Goal: Task Accomplishment & Management: Complete application form

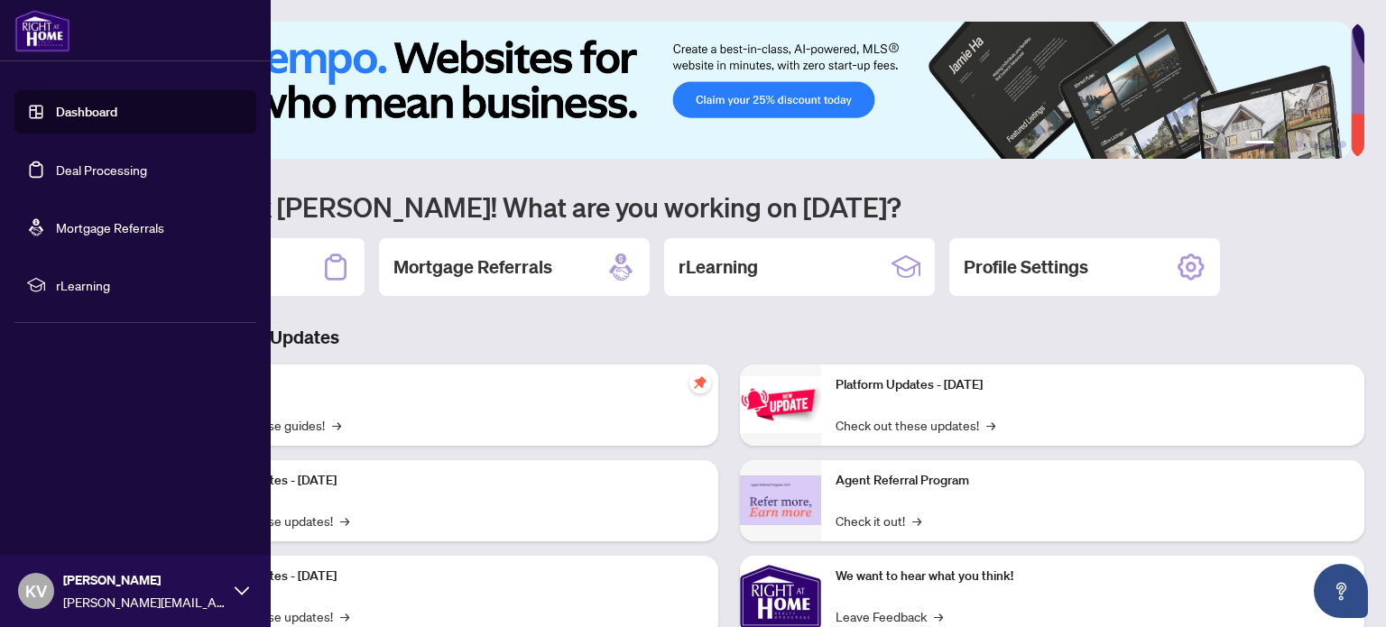
click at [97, 171] on link "Deal Processing" at bounding box center [101, 170] width 91 height 16
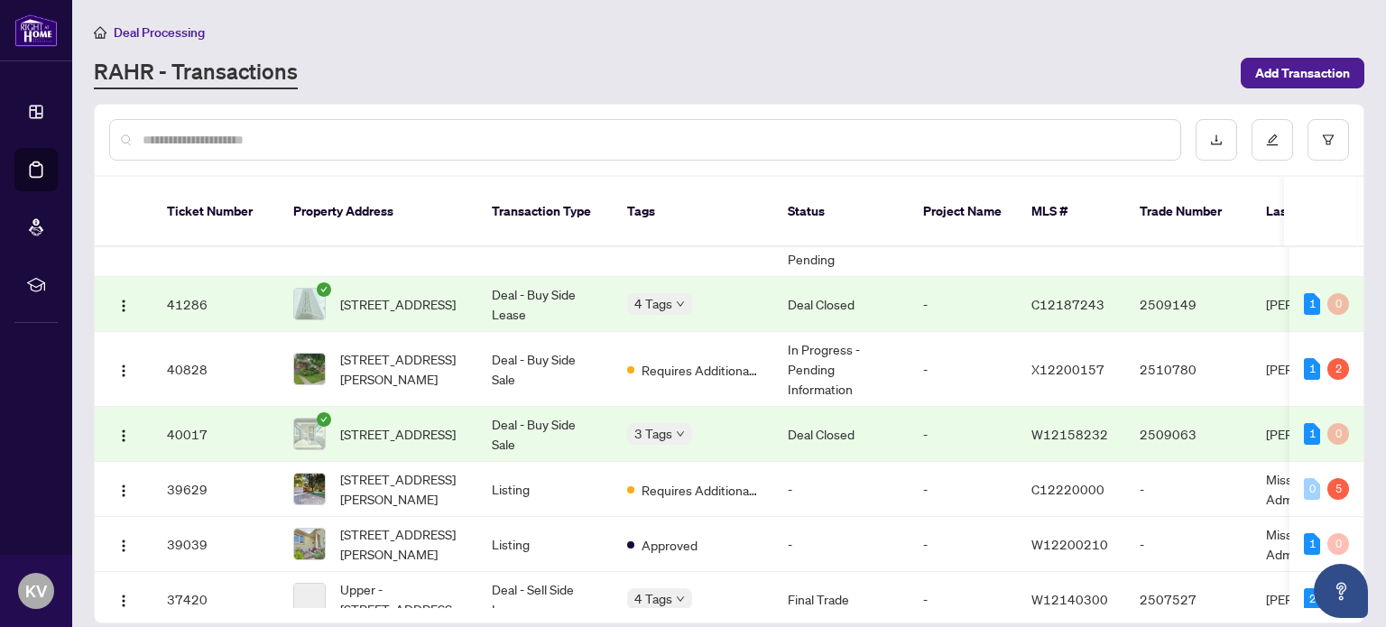
scroll to position [239, 0]
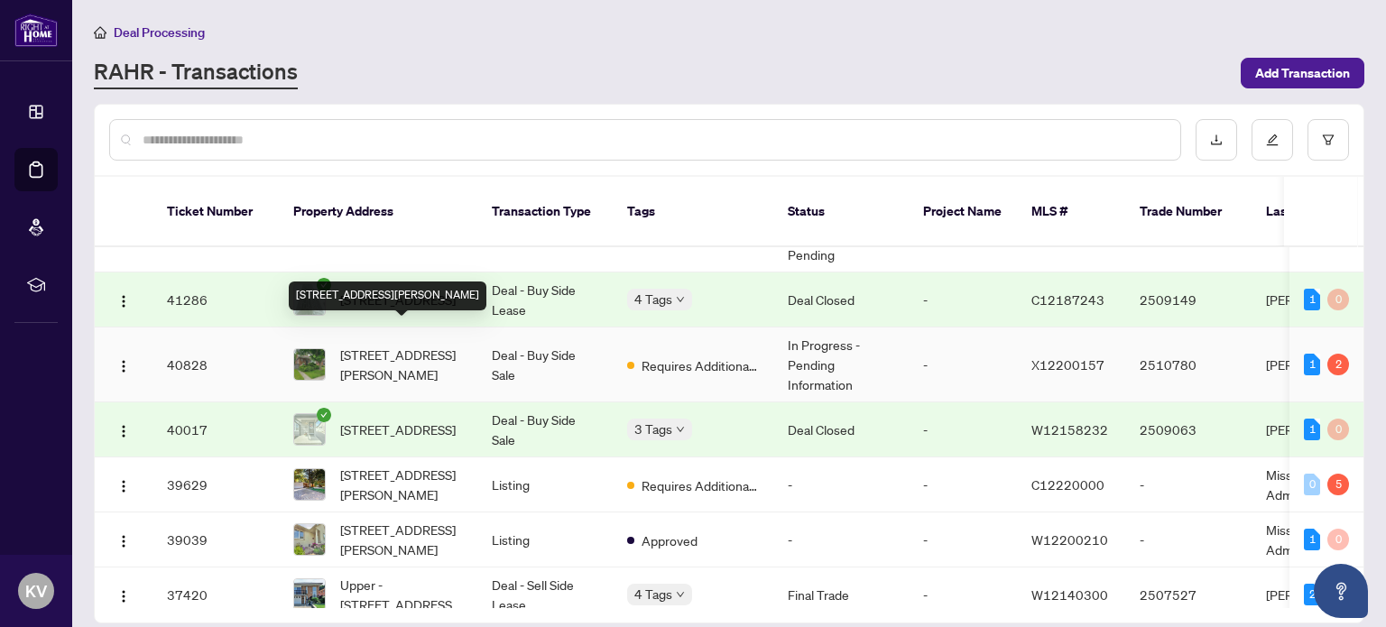
click at [432, 347] on span "[STREET_ADDRESS][PERSON_NAME]" at bounding box center [401, 365] width 123 height 40
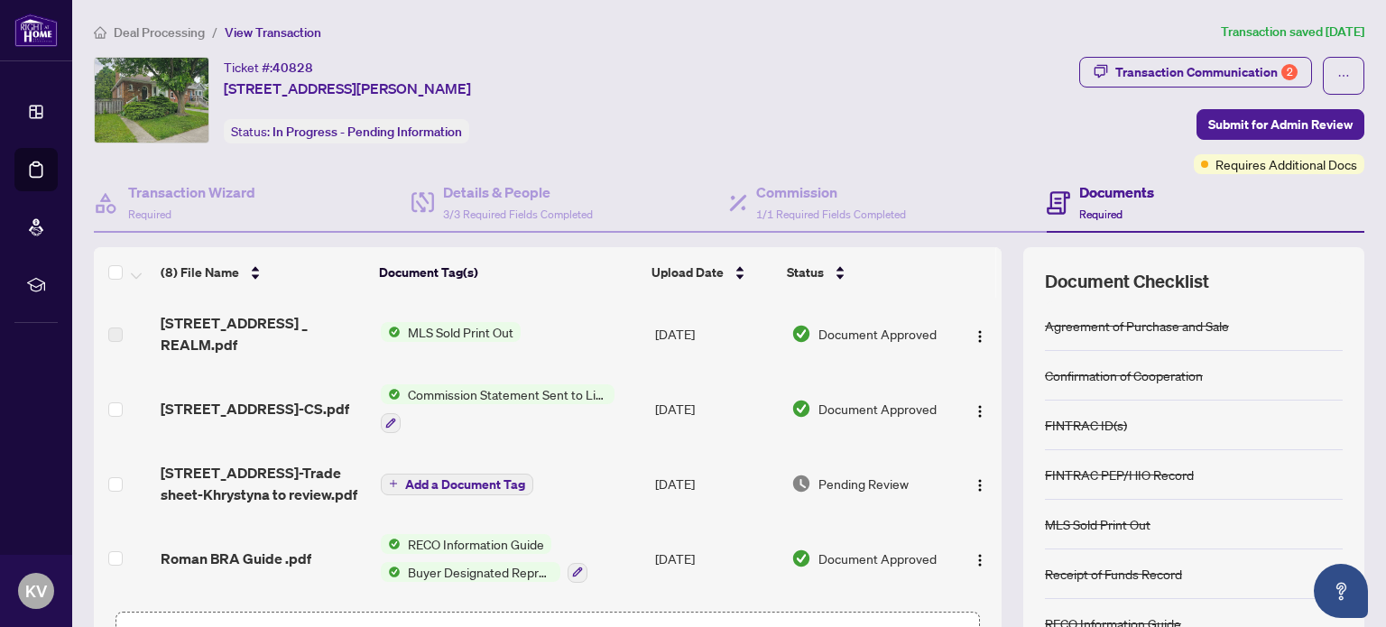
drag, startPoint x: 989, startPoint y: 339, endPoint x: 997, endPoint y: 412, distance: 73.5
click at [997, 412] on div "(8) File Name Document Tag(s) Upload Date Status [STREET_ADDRESS] _ REALM.pdf M…" at bounding box center [729, 468] width 1271 height 442
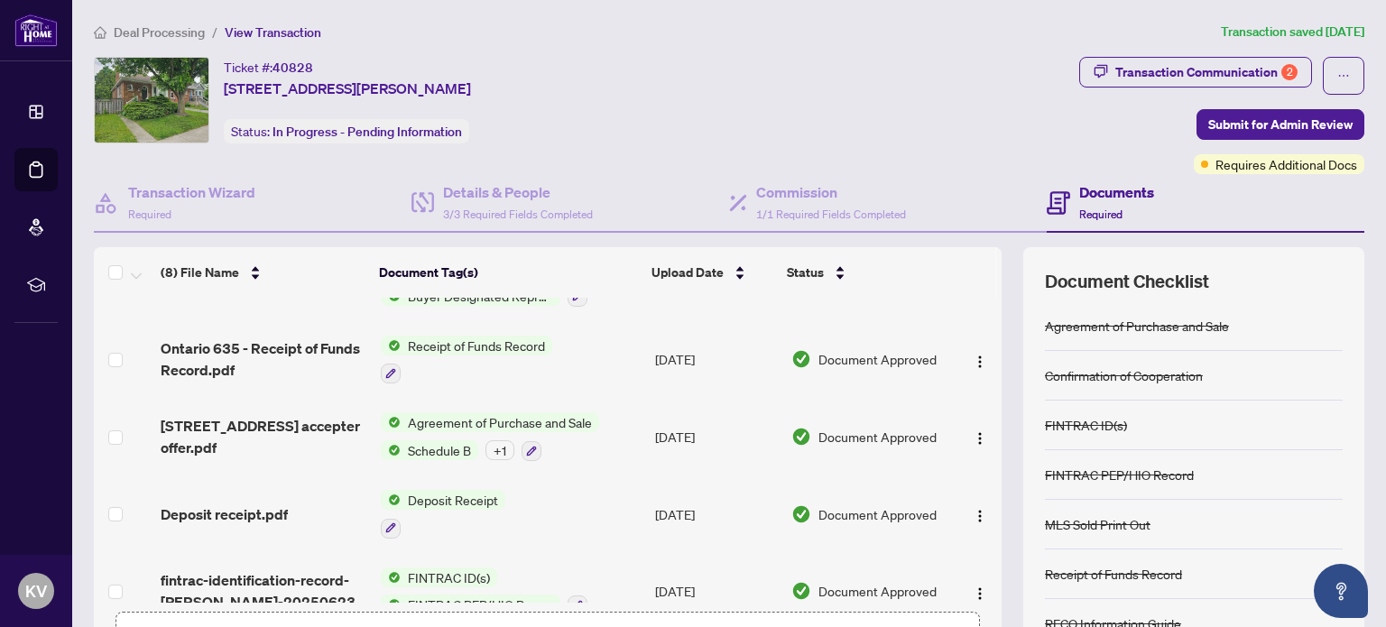
scroll to position [305, 0]
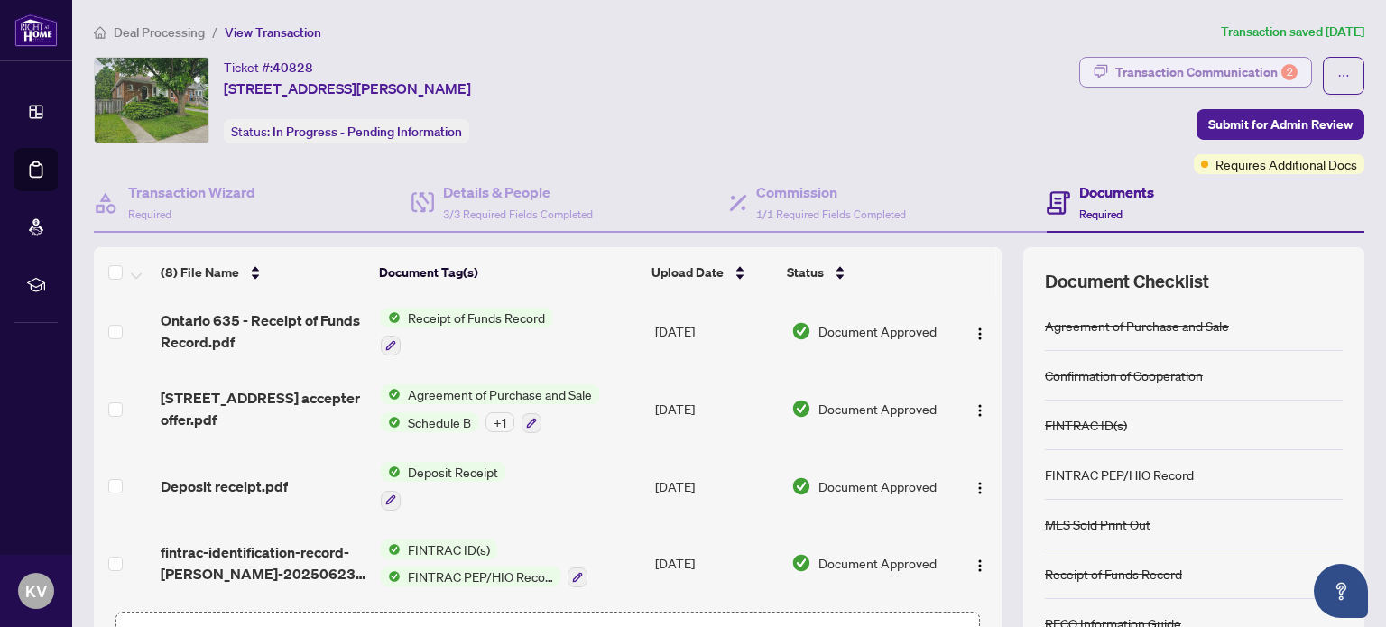
click at [1226, 69] on div "Transaction Communication 2" at bounding box center [1206, 72] width 182 height 29
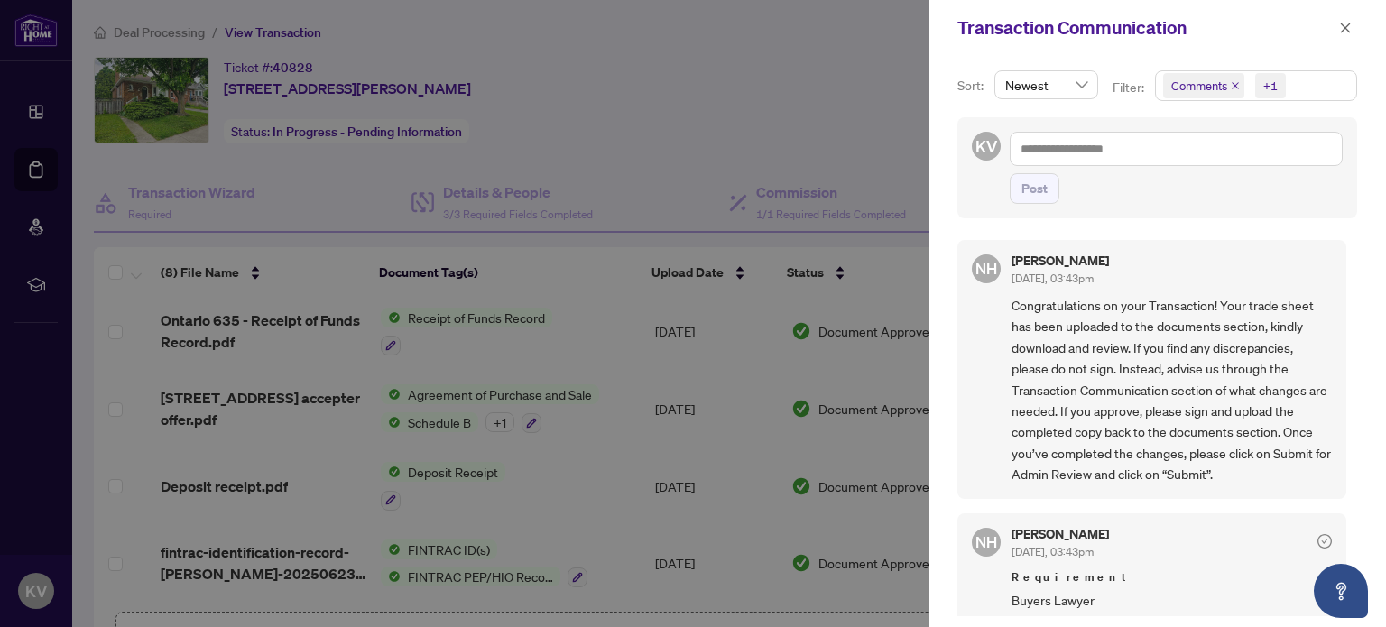
drag, startPoint x: 1354, startPoint y: 273, endPoint x: 1336, endPoint y: 407, distance: 134.8
click at [1336, 407] on div "Sort: Newest Filter: Comments +1 KV Post NH [PERSON_NAME] [DATE], 03:43pm Congr…" at bounding box center [1158, 341] width 458 height 571
click at [1368, 410] on div "Sort: Newest Filter: Comments +1 KV Post NH [PERSON_NAME] [DATE], 03:43pm Congr…" at bounding box center [1158, 341] width 458 height 571
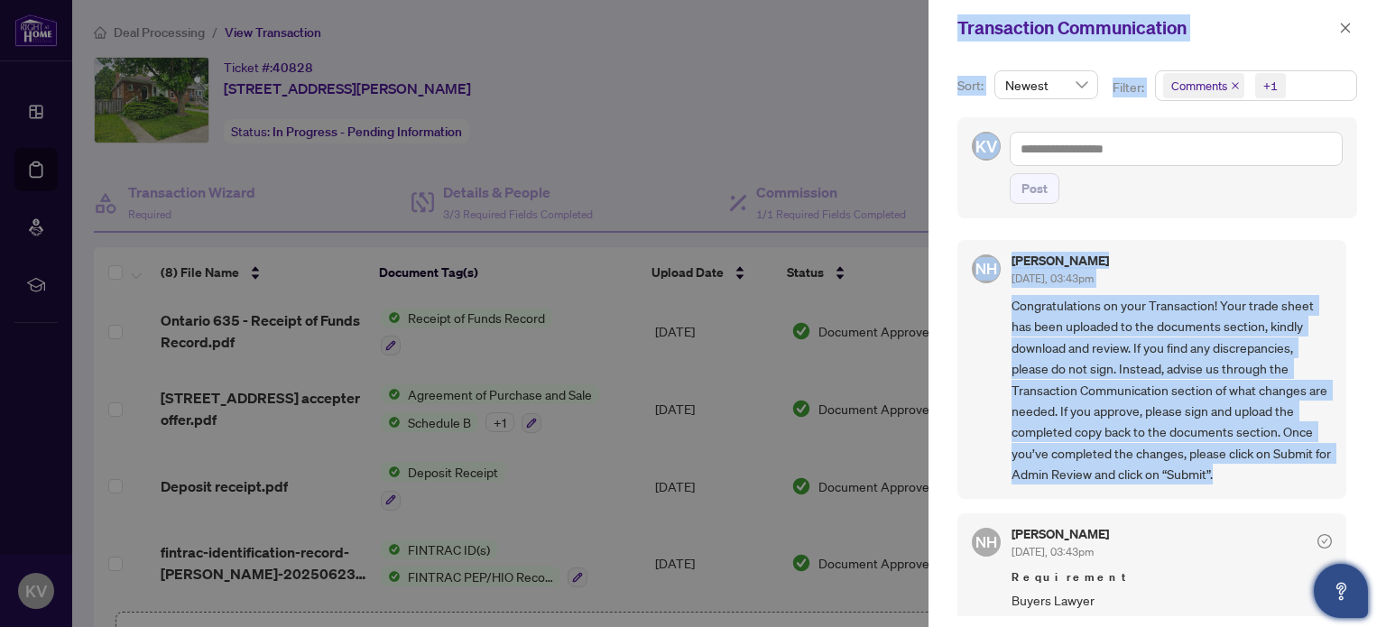
drag, startPoint x: 1353, startPoint y: 475, endPoint x: 1343, endPoint y: 570, distance: 96.2
click at [1343, 570] on body "Dashboard Deal Processing Mortgage Referrals rLearning KV Khrystyna Vereshchak …" at bounding box center [693, 313] width 1386 height 627
click at [1351, 115] on div "Comments +1" at bounding box center [1255, 93] width 209 height 47
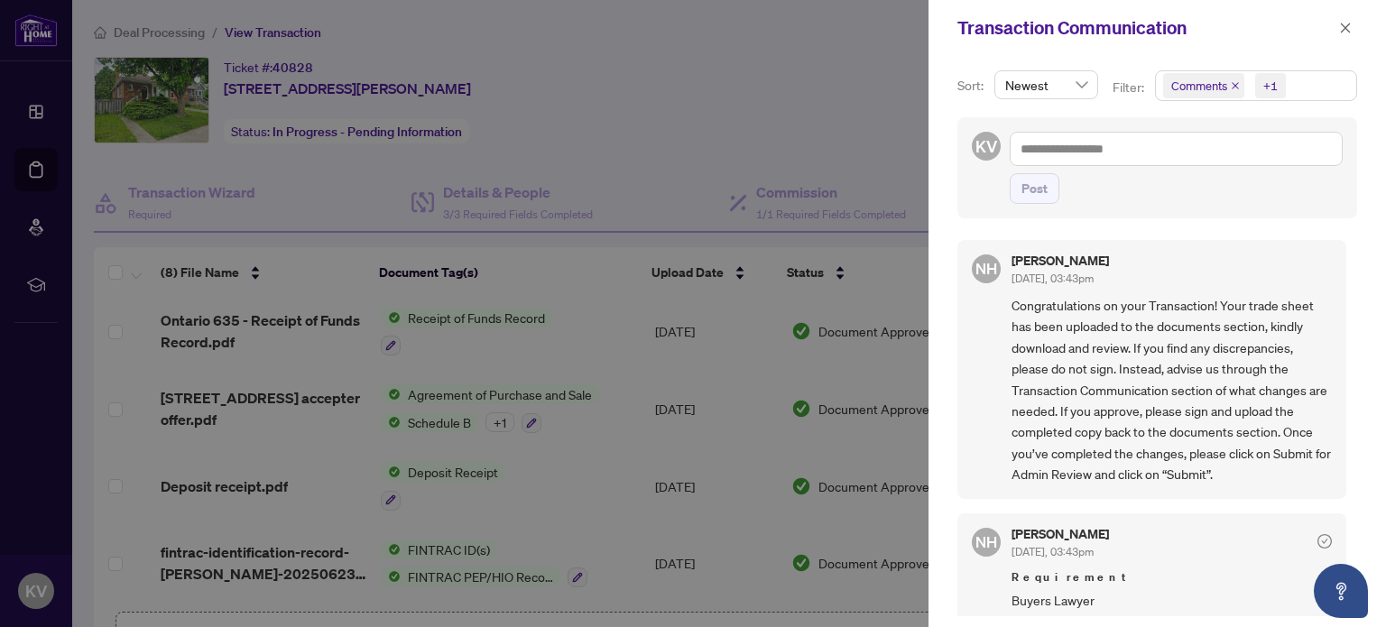
click at [1077, 81] on span "Newest" at bounding box center [1046, 84] width 82 height 27
click at [1308, 87] on span "Comments +1" at bounding box center [1256, 85] width 200 height 29
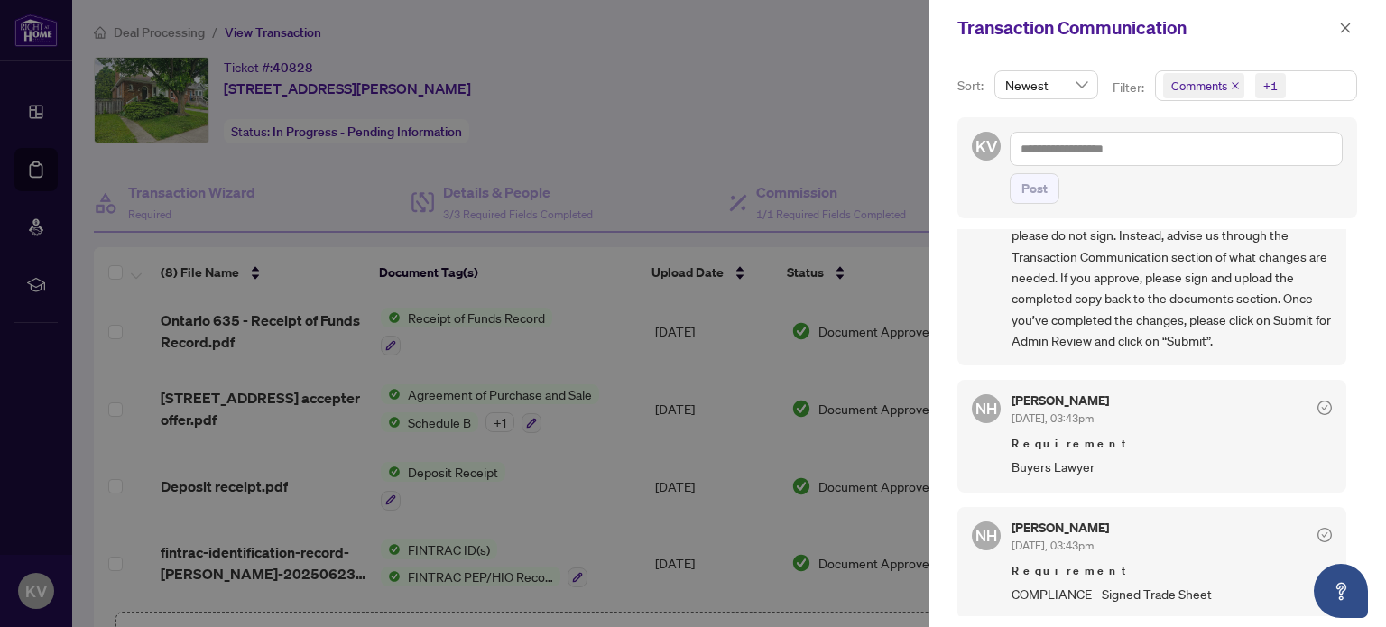
click at [628, 165] on div at bounding box center [693, 313] width 1386 height 627
click at [1343, 28] on icon "close" at bounding box center [1345, 28] width 13 height 13
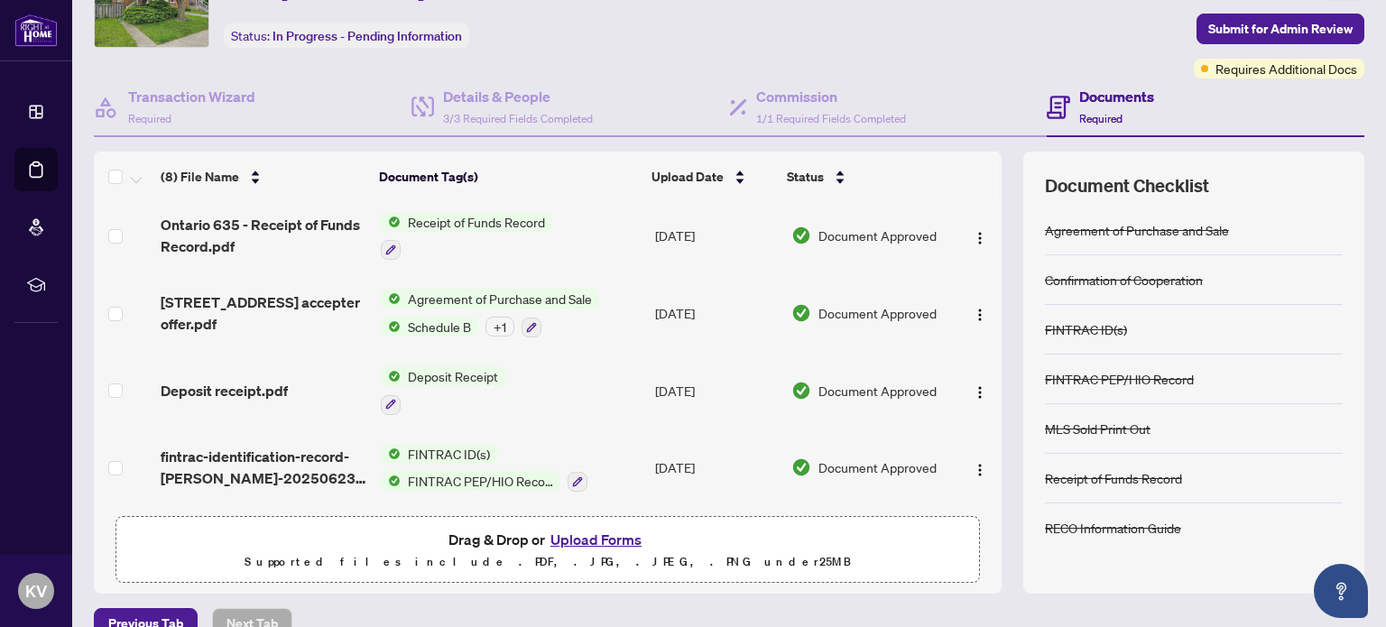
scroll to position [126, 0]
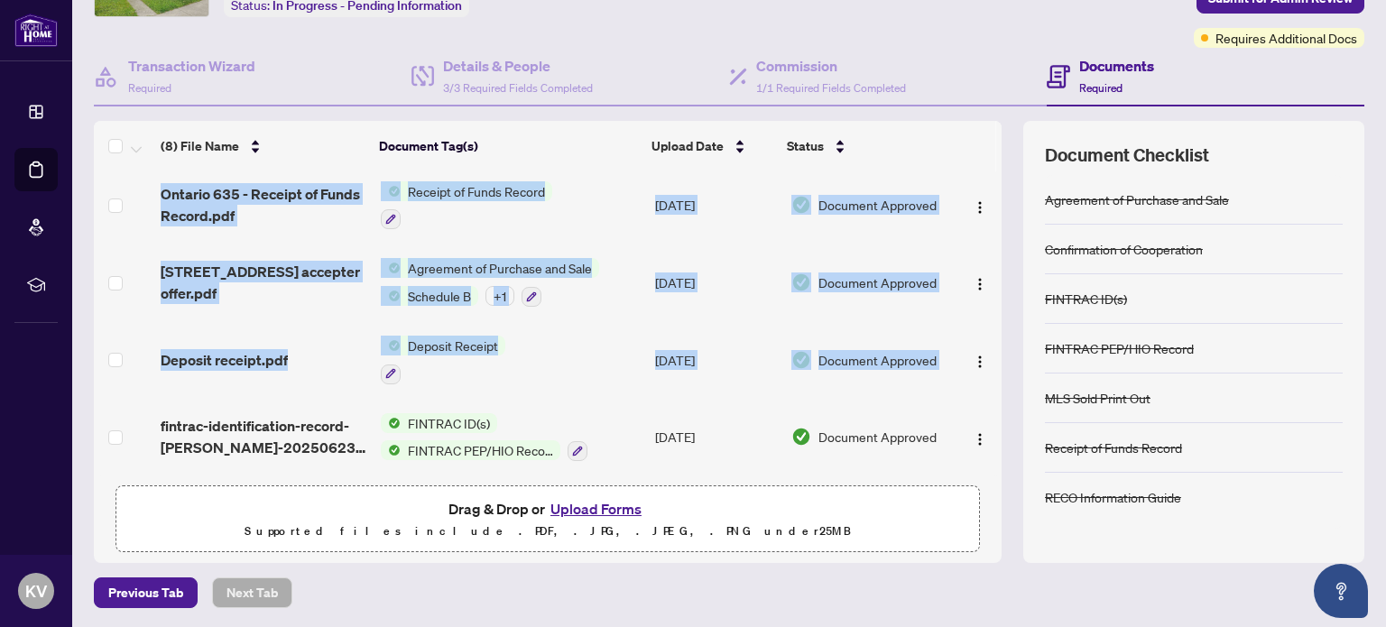
drag, startPoint x: 988, startPoint y: 448, endPoint x: 978, endPoint y: 335, distance: 114.1
click at [978, 335] on div "(8) File Name Document Tag(s) Upload Date Status [STREET_ADDRESS] _ REALM.pdf M…" at bounding box center [729, 342] width 1271 height 442
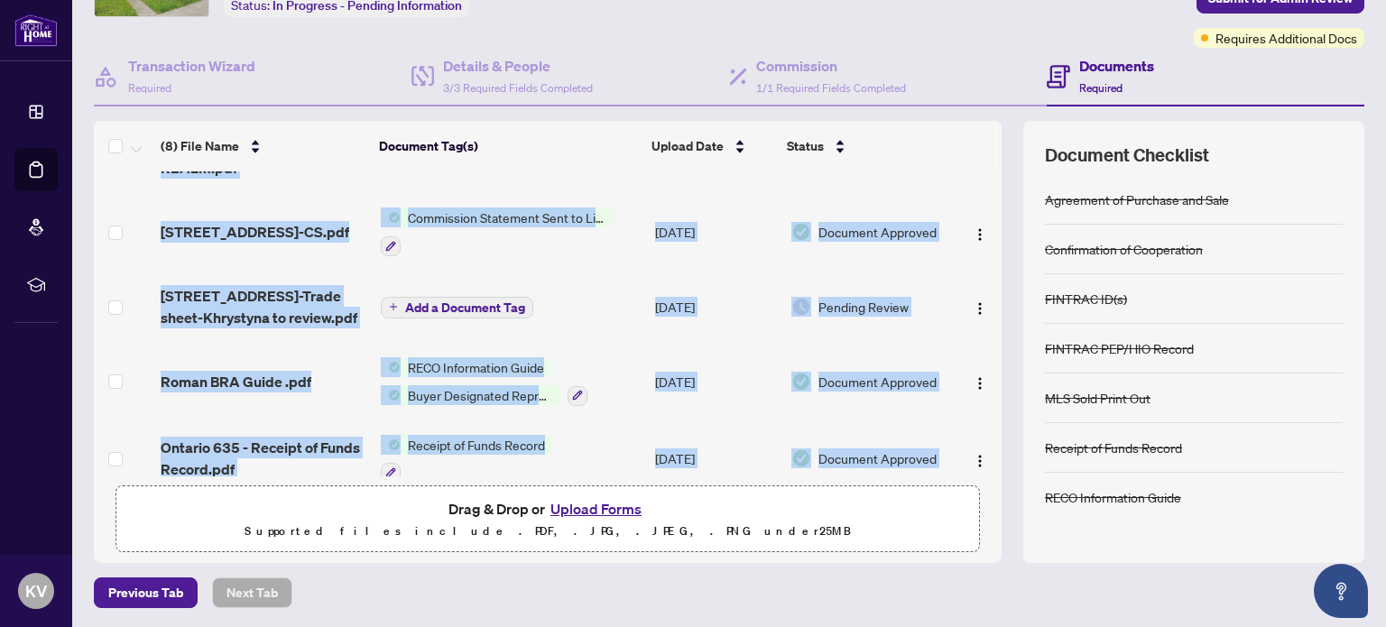
scroll to position [0, 0]
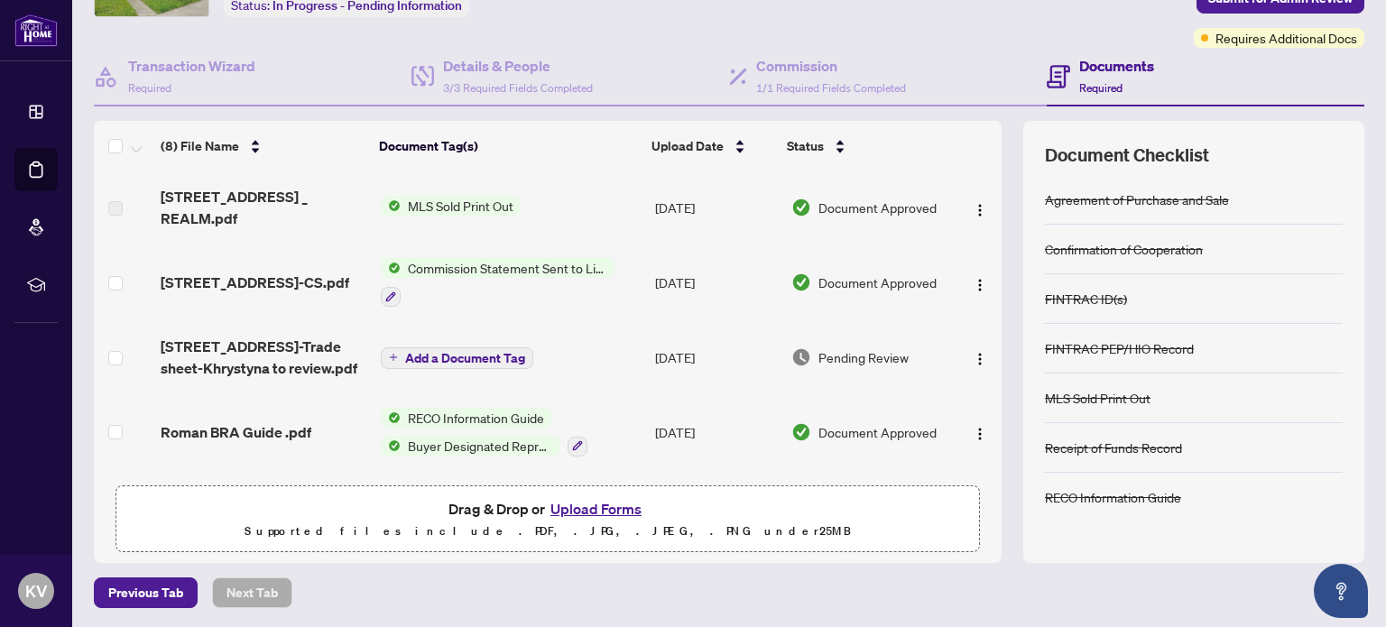
click at [672, 360] on td "[DATE]" at bounding box center [716, 357] width 136 height 72
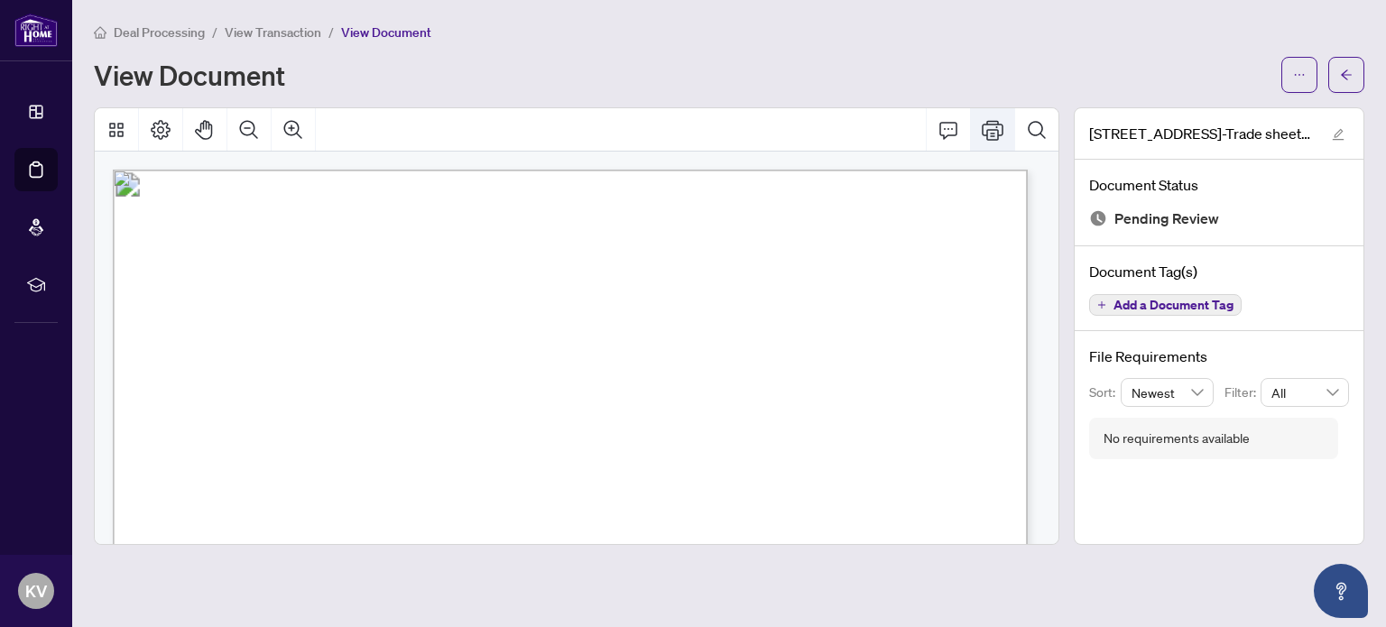
click at [1005, 142] on button "Print" at bounding box center [992, 129] width 43 height 43
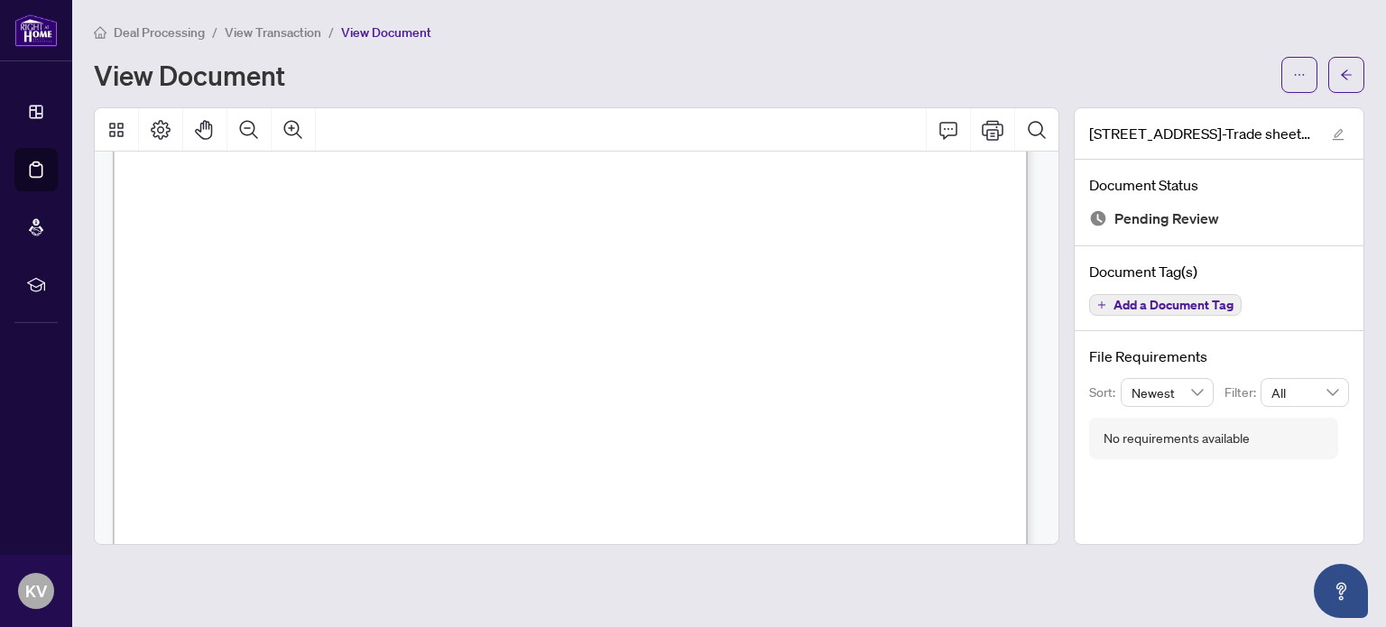
scroll to position [827, 0]
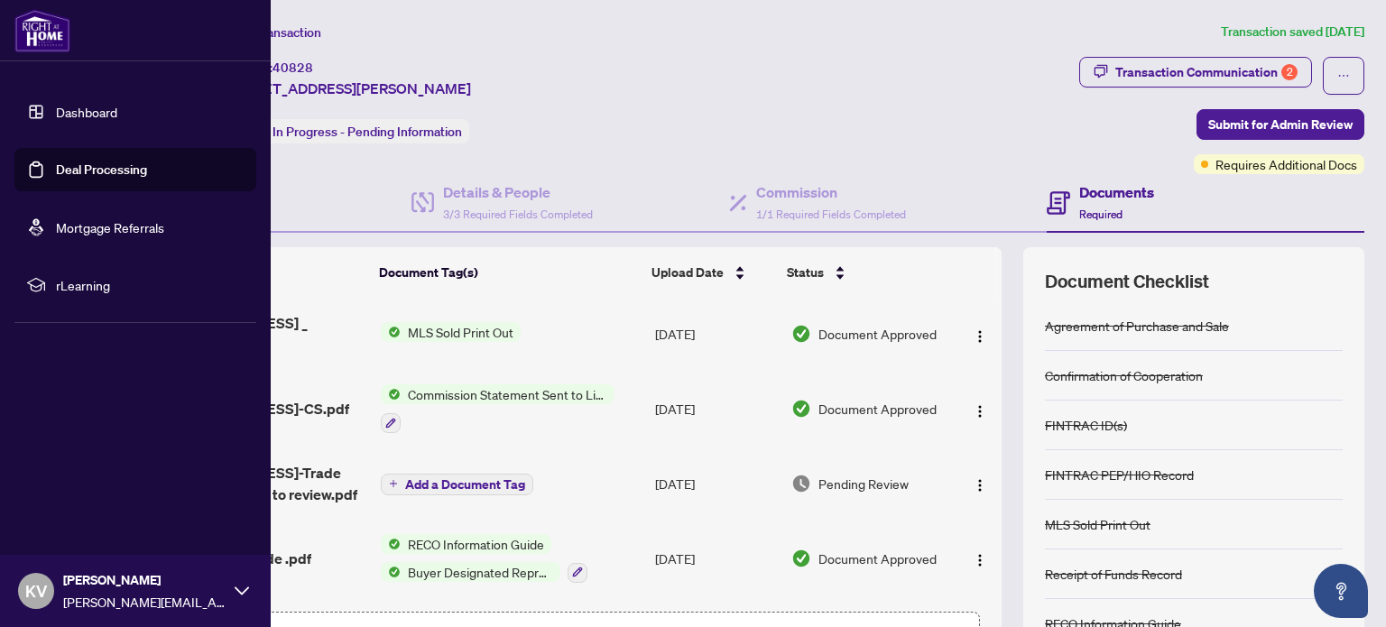
click at [56, 172] on link "Deal Processing" at bounding box center [101, 170] width 91 height 16
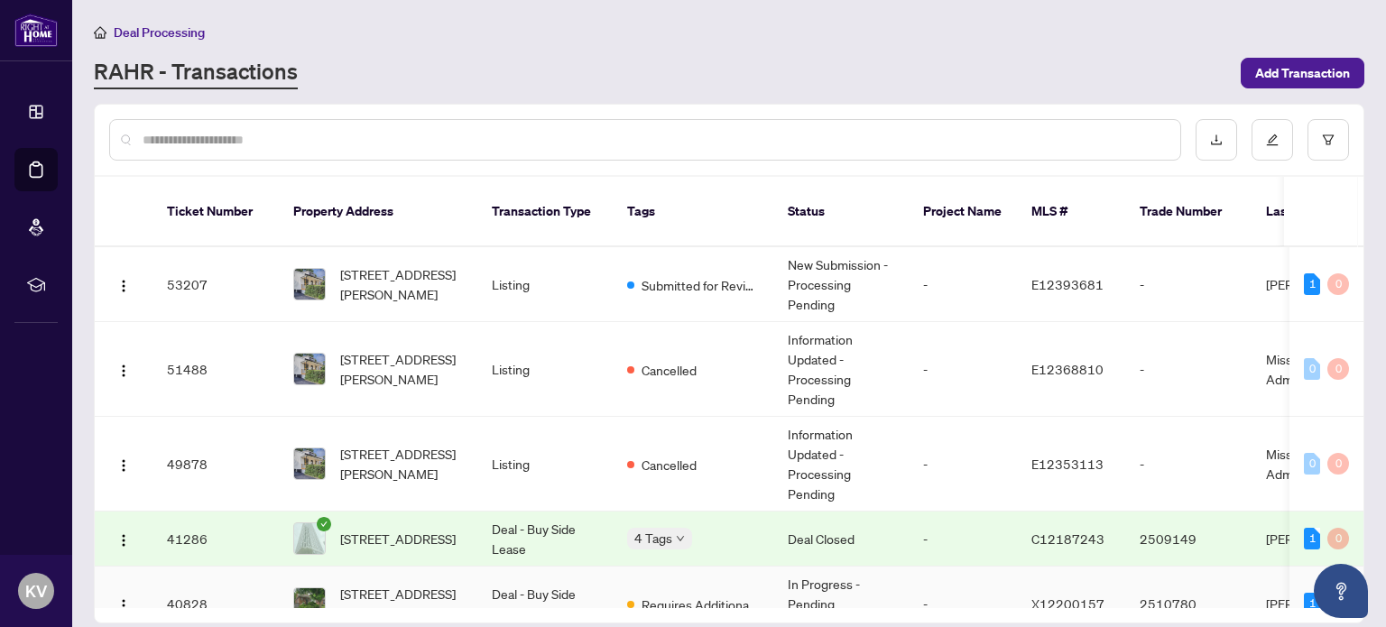
click at [450, 567] on td "[STREET_ADDRESS][PERSON_NAME]" at bounding box center [378, 604] width 199 height 75
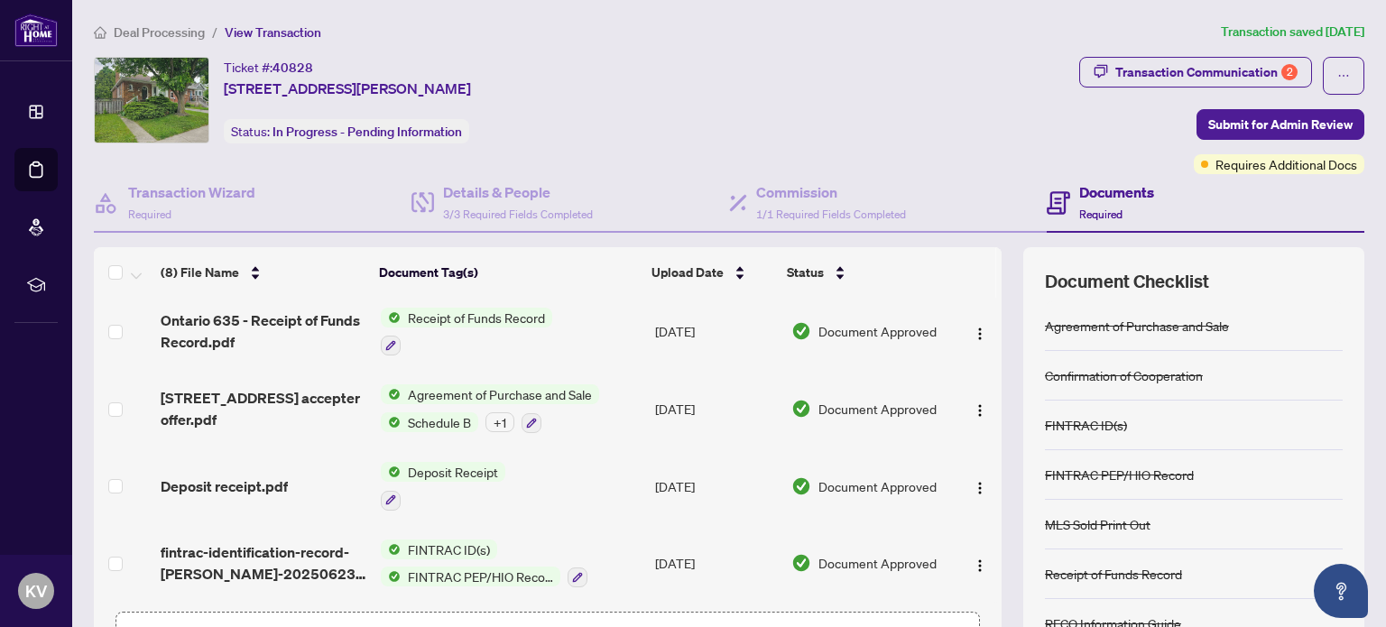
scroll to position [126, 0]
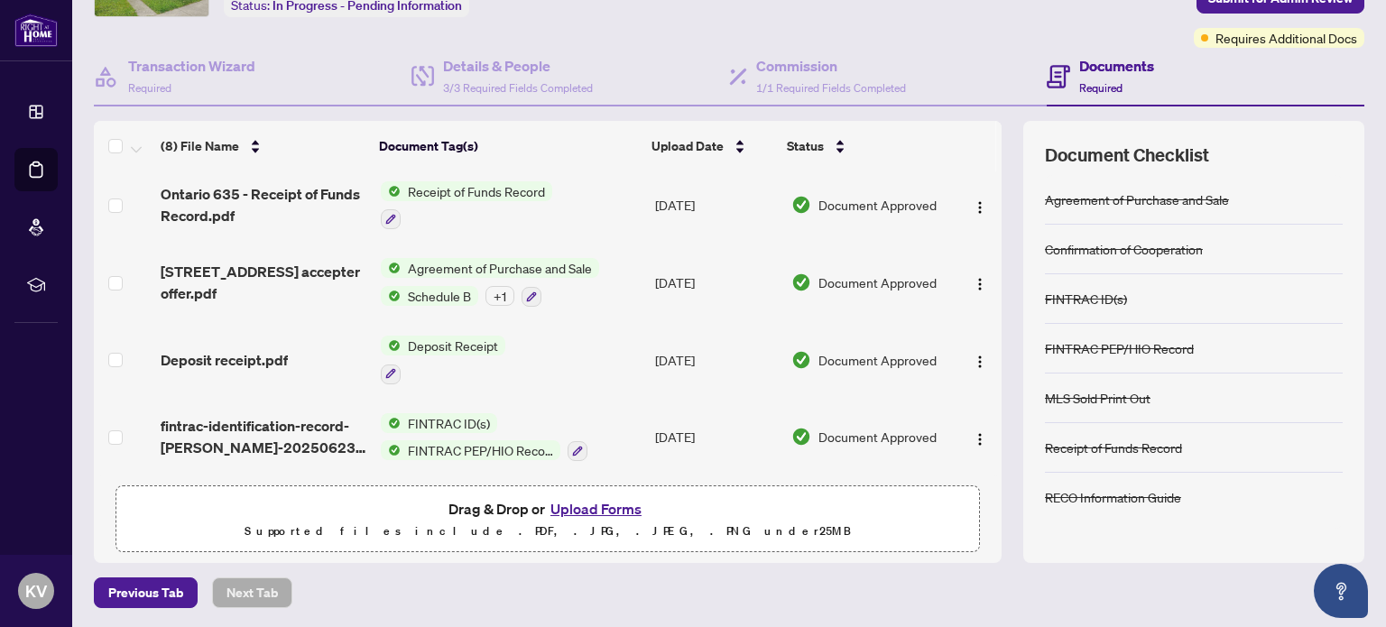
click at [605, 504] on button "Upload Forms" at bounding box center [596, 508] width 102 height 23
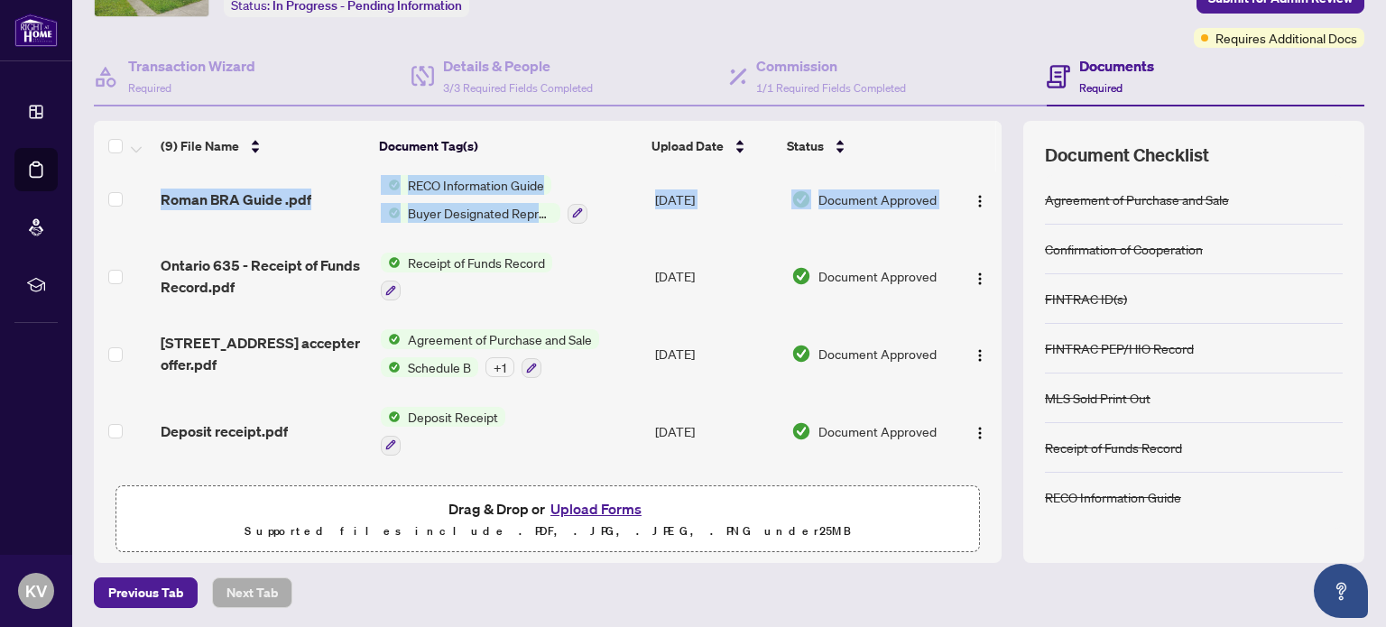
drag, startPoint x: 989, startPoint y: 356, endPoint x: 973, endPoint y: 216, distance: 141.7
click at [973, 216] on div "(9) File Name Document Tag(s) Upload Date Status [PERSON_NAME] _ Trade 1.pdf Ad…" at bounding box center [729, 342] width 1271 height 442
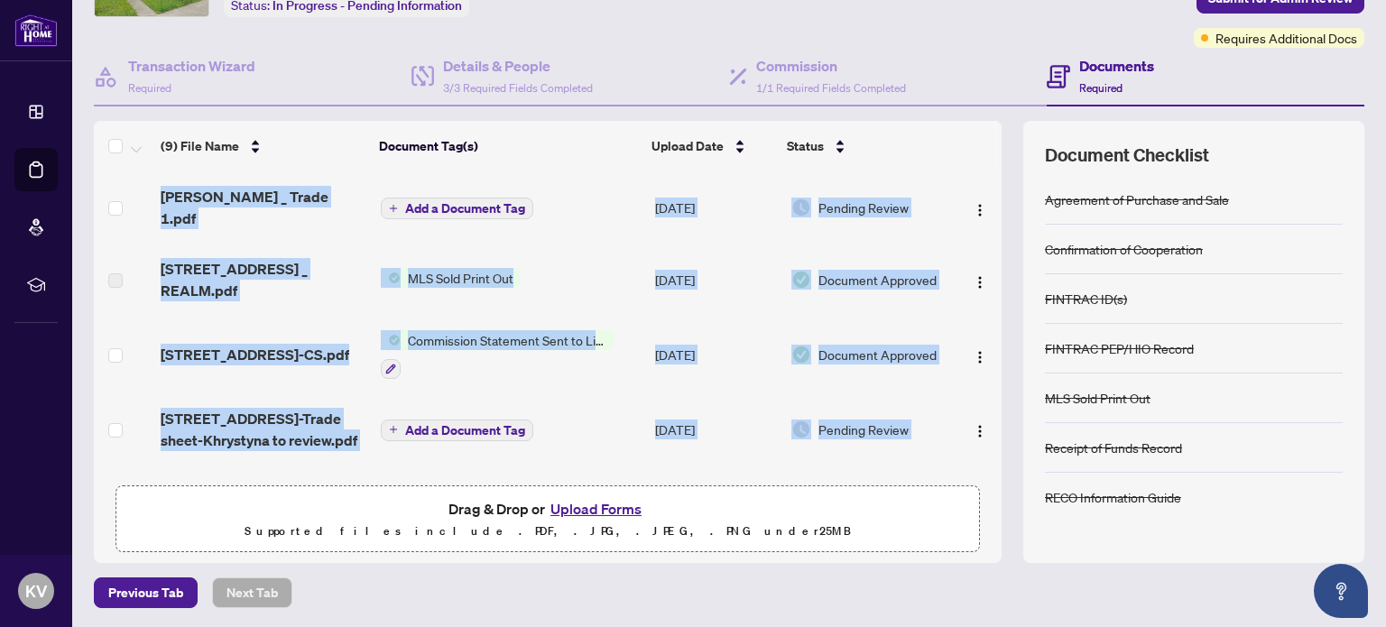
click at [458, 202] on span "Add a Document Tag" at bounding box center [465, 208] width 120 height 13
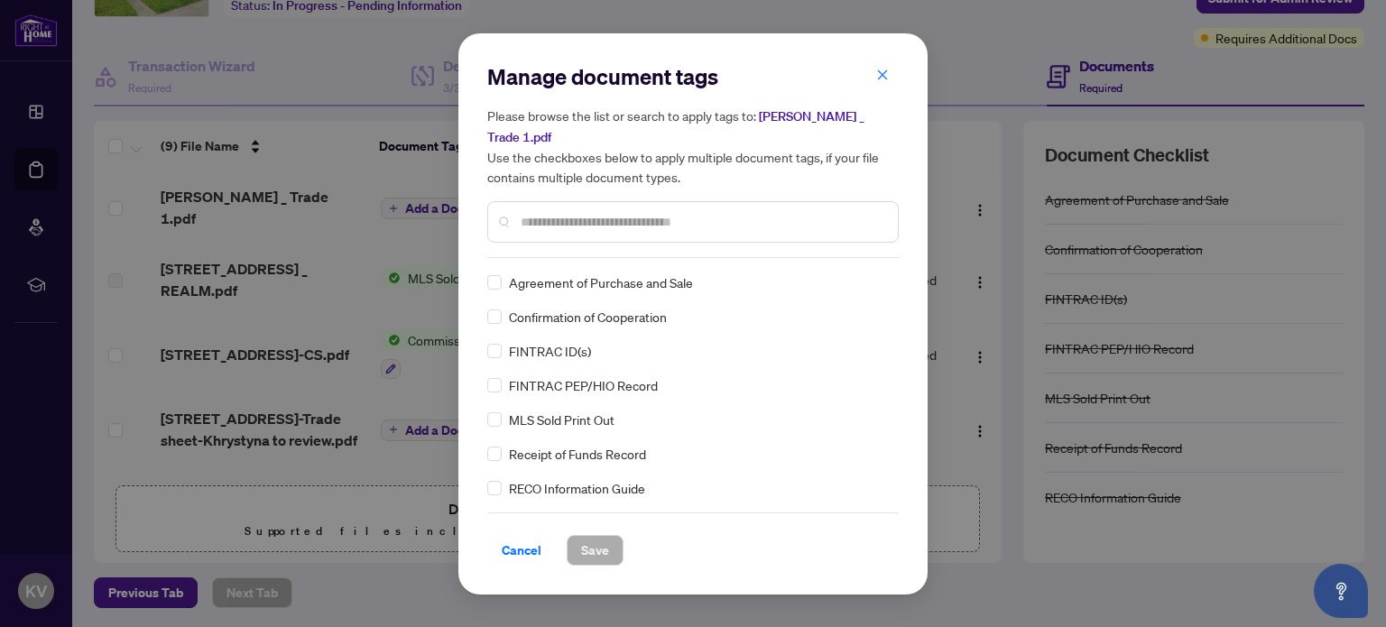
click at [581, 214] on input "text" at bounding box center [702, 222] width 363 height 20
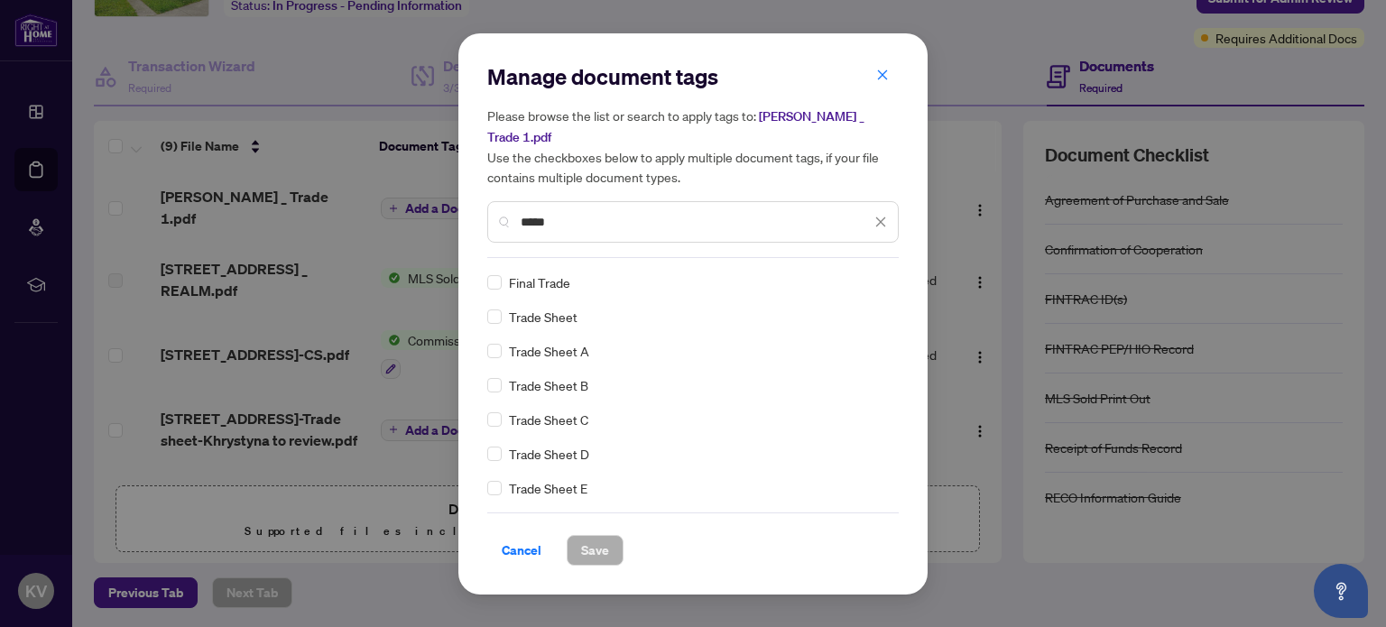
type input "*****"
click at [608, 541] on button "Save" at bounding box center [595, 550] width 57 height 31
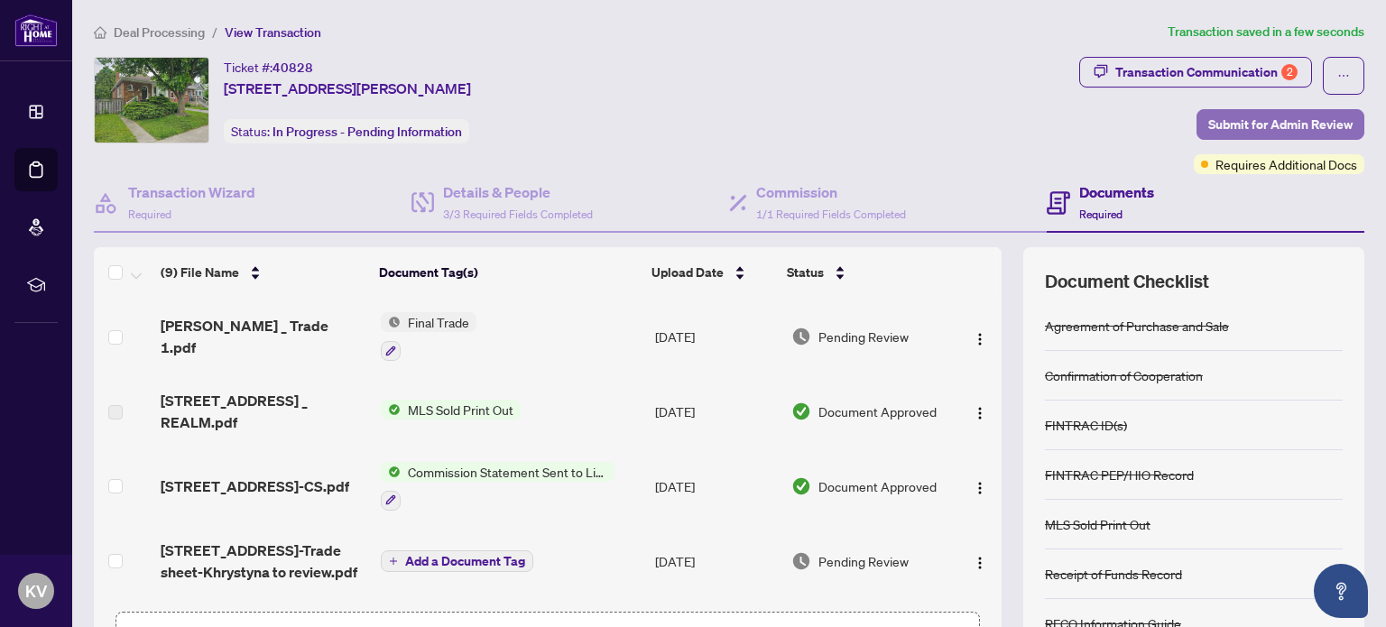
click at [1309, 115] on span "Submit for Admin Review" at bounding box center [1280, 124] width 144 height 29
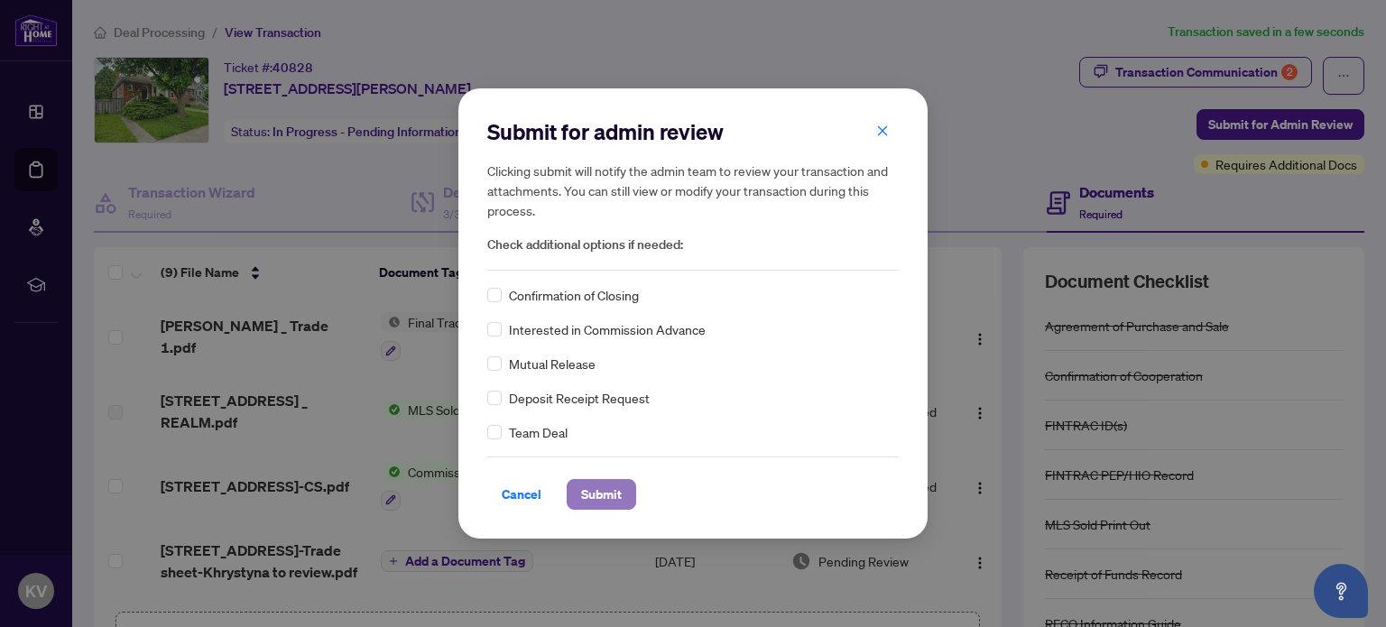
click at [604, 495] on span "Submit" at bounding box center [601, 494] width 41 height 29
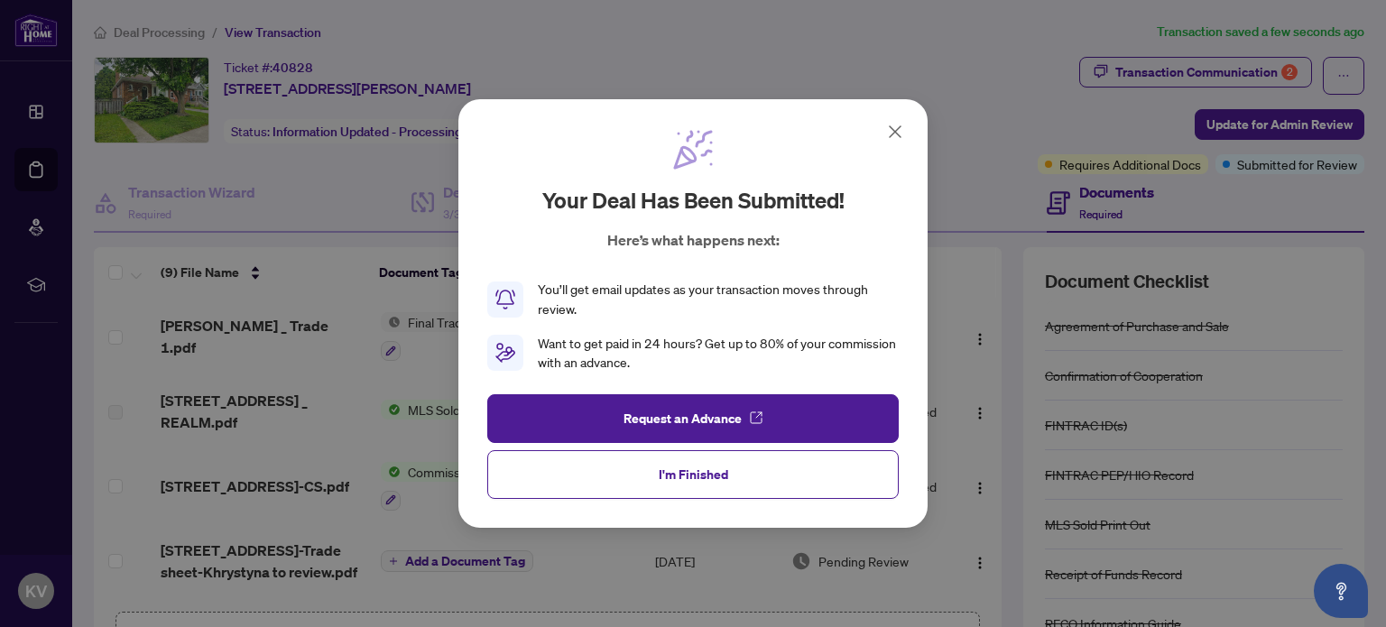
click at [892, 129] on icon at bounding box center [895, 131] width 11 height 11
